Goal: Task Accomplishment & Management: Use online tool/utility

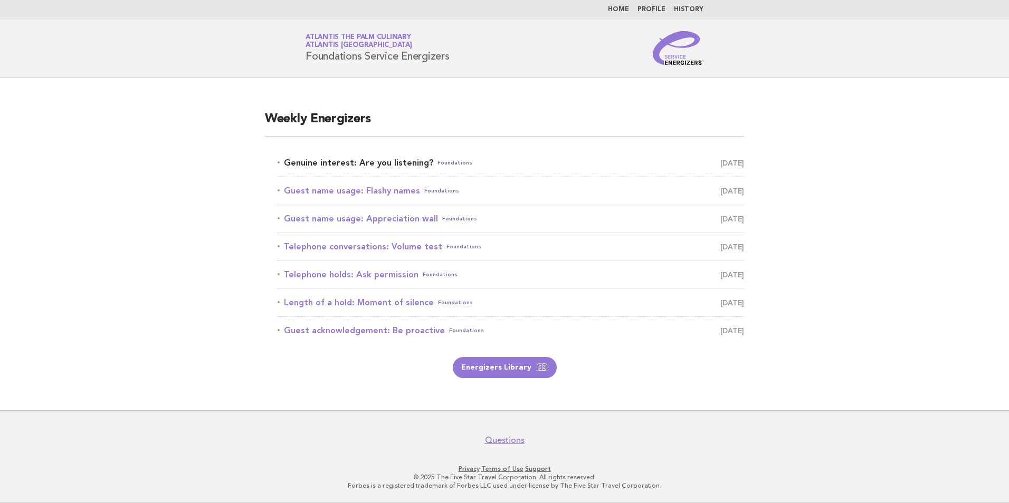
click at [501, 167] on link "Genuine interest: Are you listening? Foundations August 16" at bounding box center [511, 163] width 466 height 15
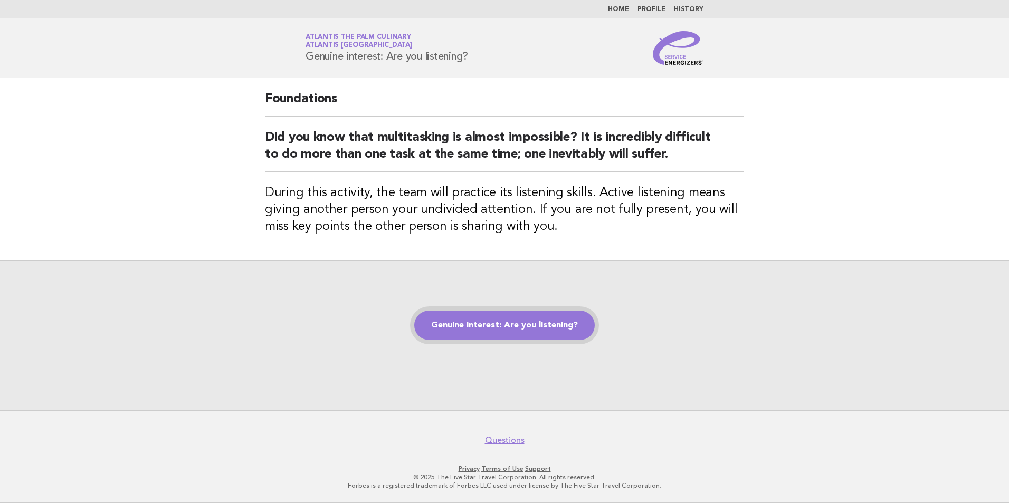
click at [525, 325] on link "Genuine interest: Are you listening?" at bounding box center [504, 326] width 180 height 30
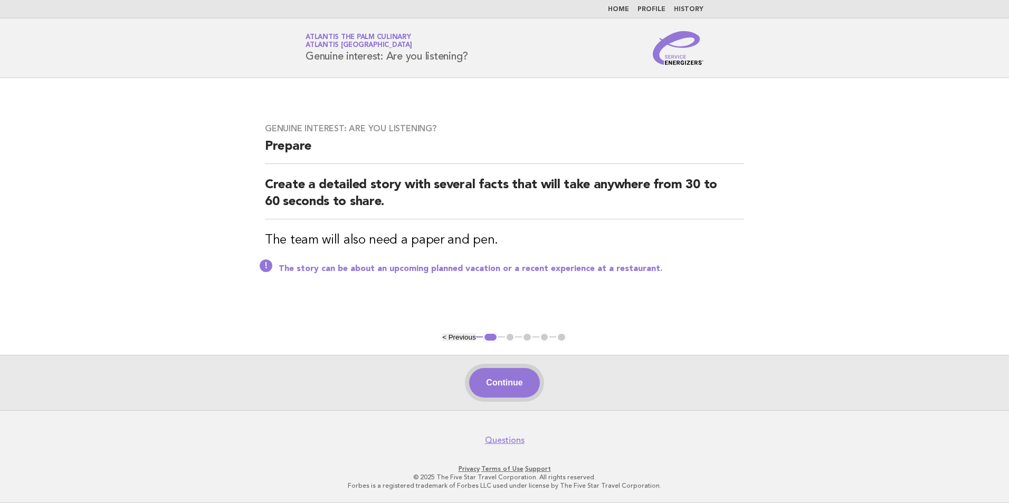
click at [481, 383] on button "Continue" at bounding box center [504, 383] width 70 height 30
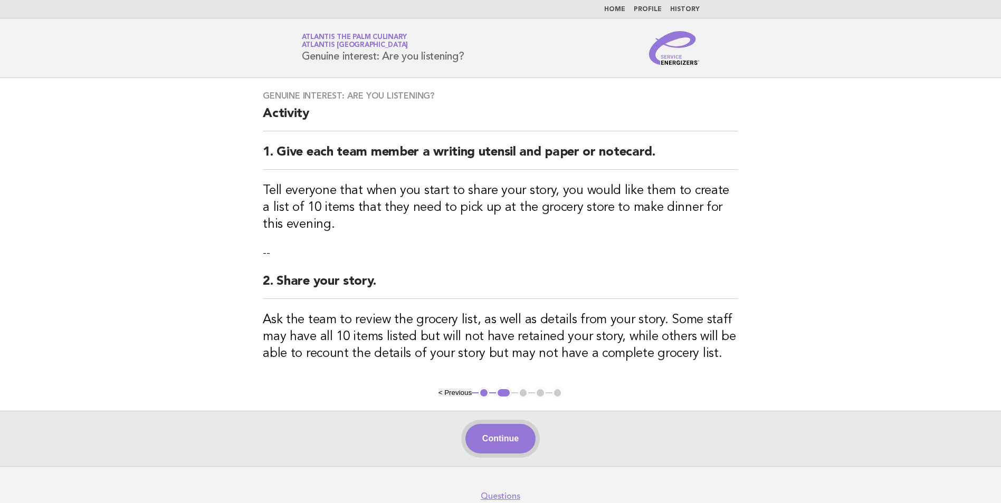
click at [517, 434] on button "Continue" at bounding box center [500, 439] width 70 height 30
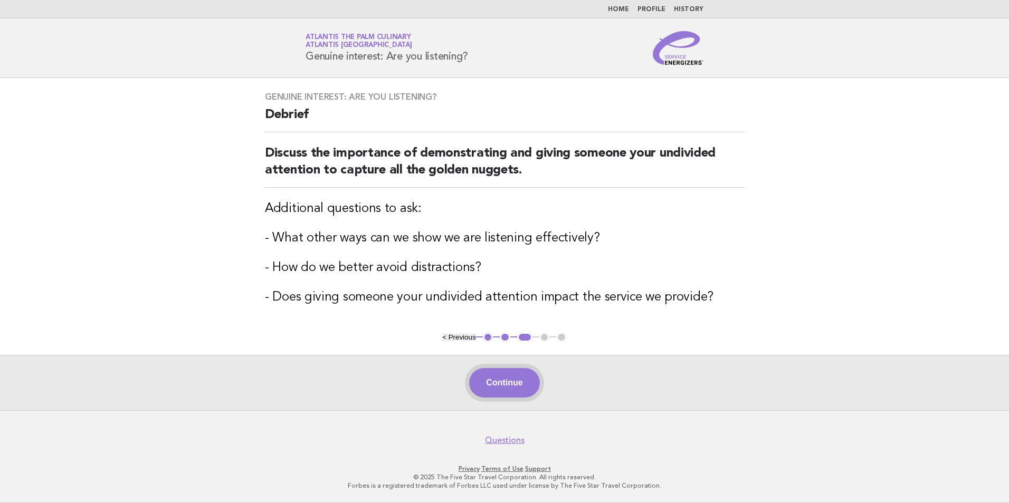
click at [505, 383] on button "Continue" at bounding box center [504, 383] width 70 height 30
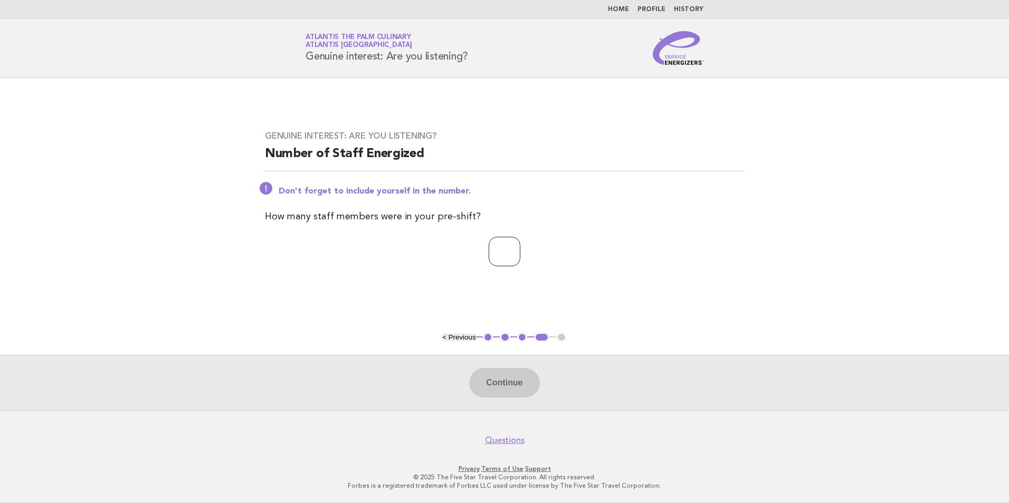
click at [514, 258] on input "number" at bounding box center [505, 252] width 32 height 30
type input "**"
click at [502, 383] on button "Continue" at bounding box center [504, 383] width 70 height 30
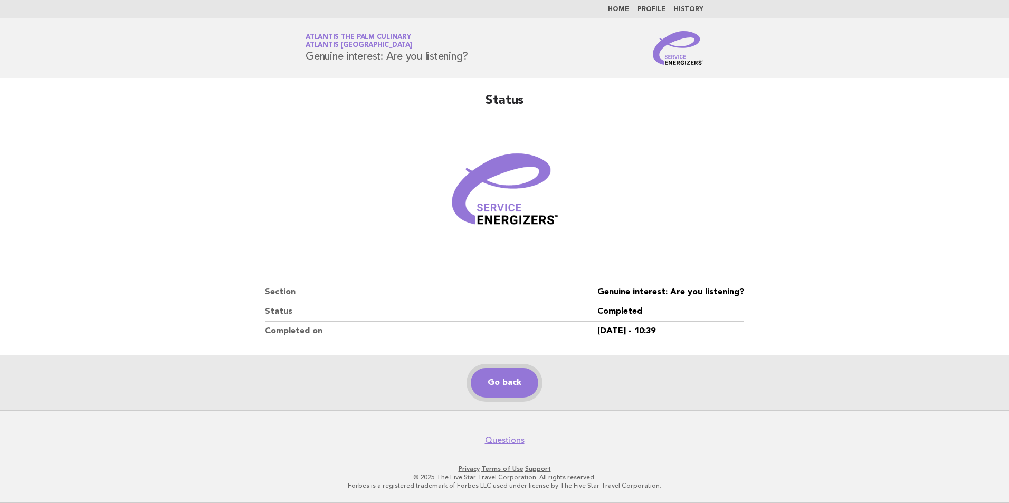
click at [512, 383] on link "Go back" at bounding box center [505, 383] width 68 height 30
